Goal: Find contact information: Find contact information

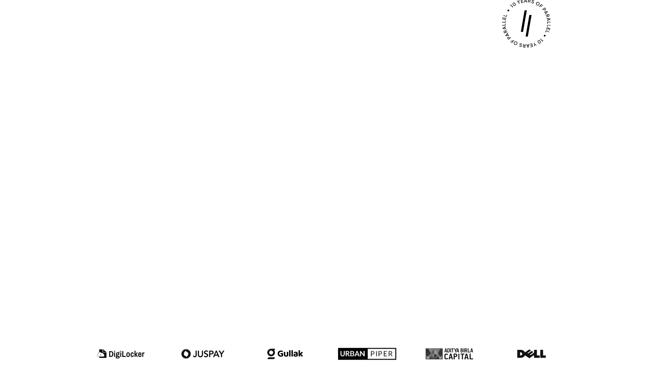
scroll to position [591, 0]
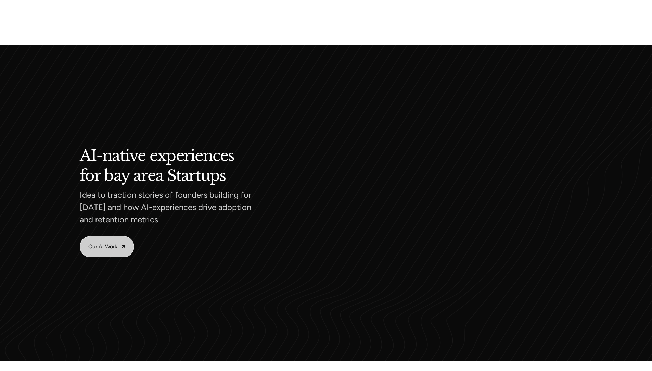
click at [107, 247] on link "Our AI Work" at bounding box center [107, 246] width 54 height 21
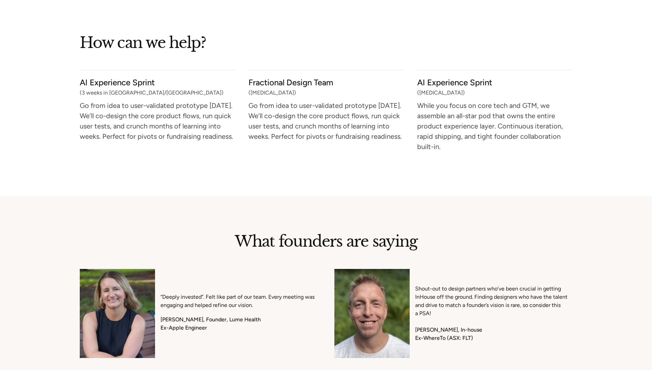
scroll to position [3180, 0]
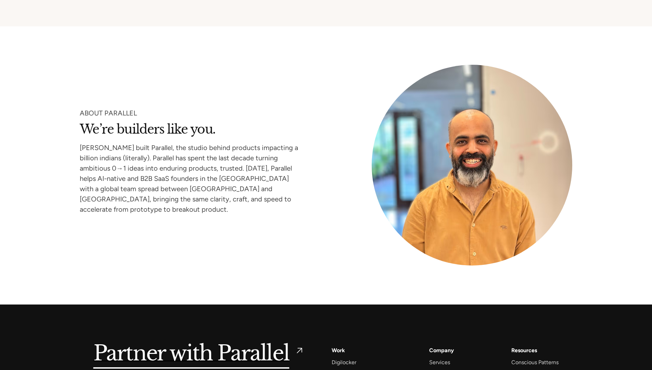
click at [432, 350] on div "Company" at bounding box center [441, 349] width 25 height 9
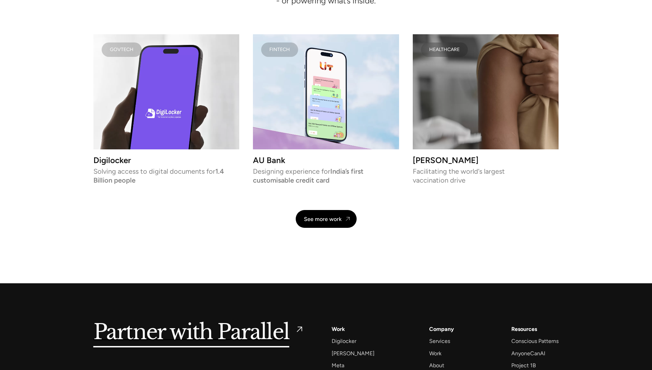
scroll to position [1586, 0]
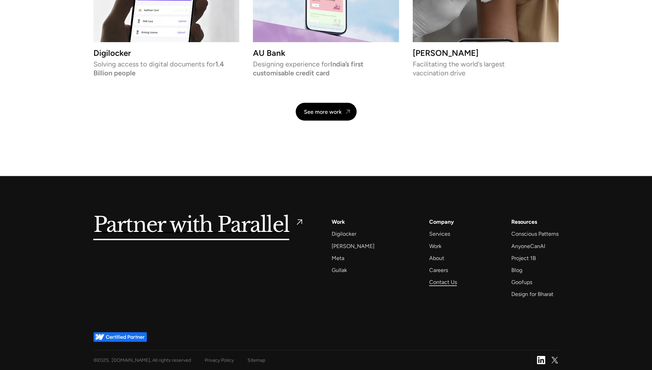
click at [434, 282] on div "Contact Us" at bounding box center [443, 281] width 28 height 9
